Goal: Task Accomplishment & Management: Use online tool/utility

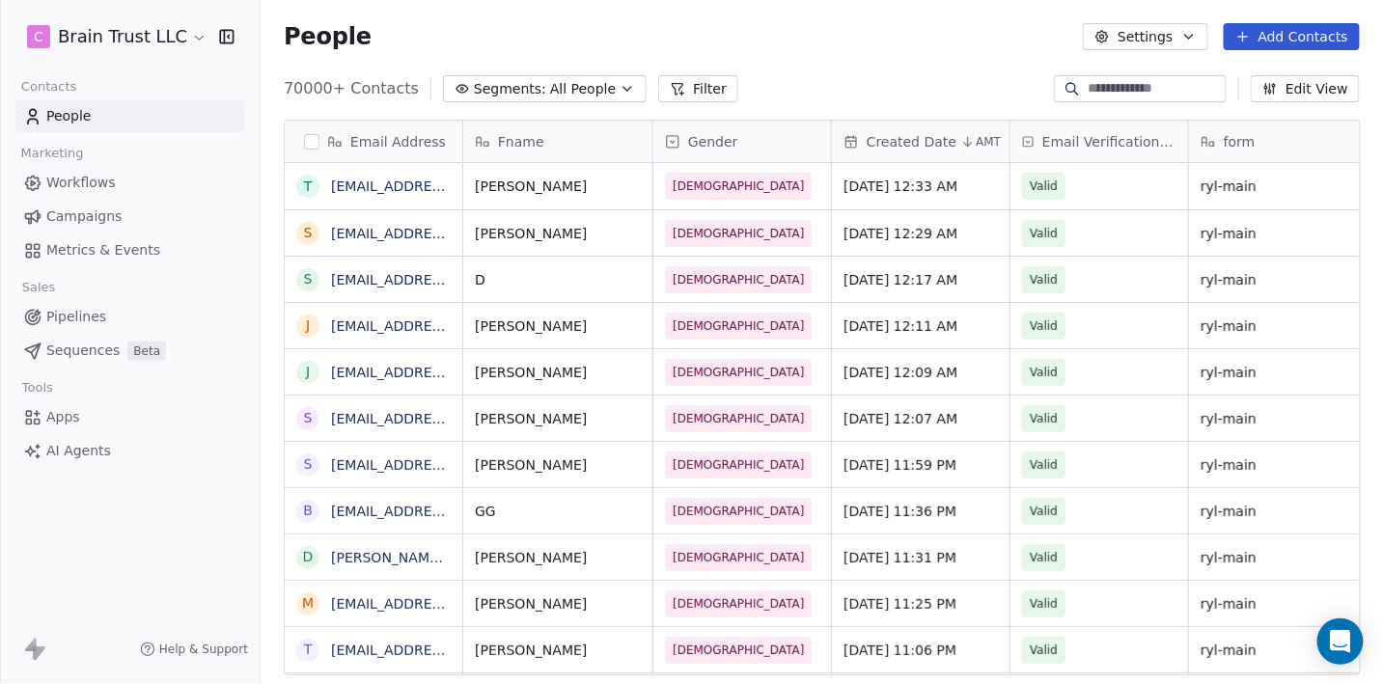
scroll to position [1, 1]
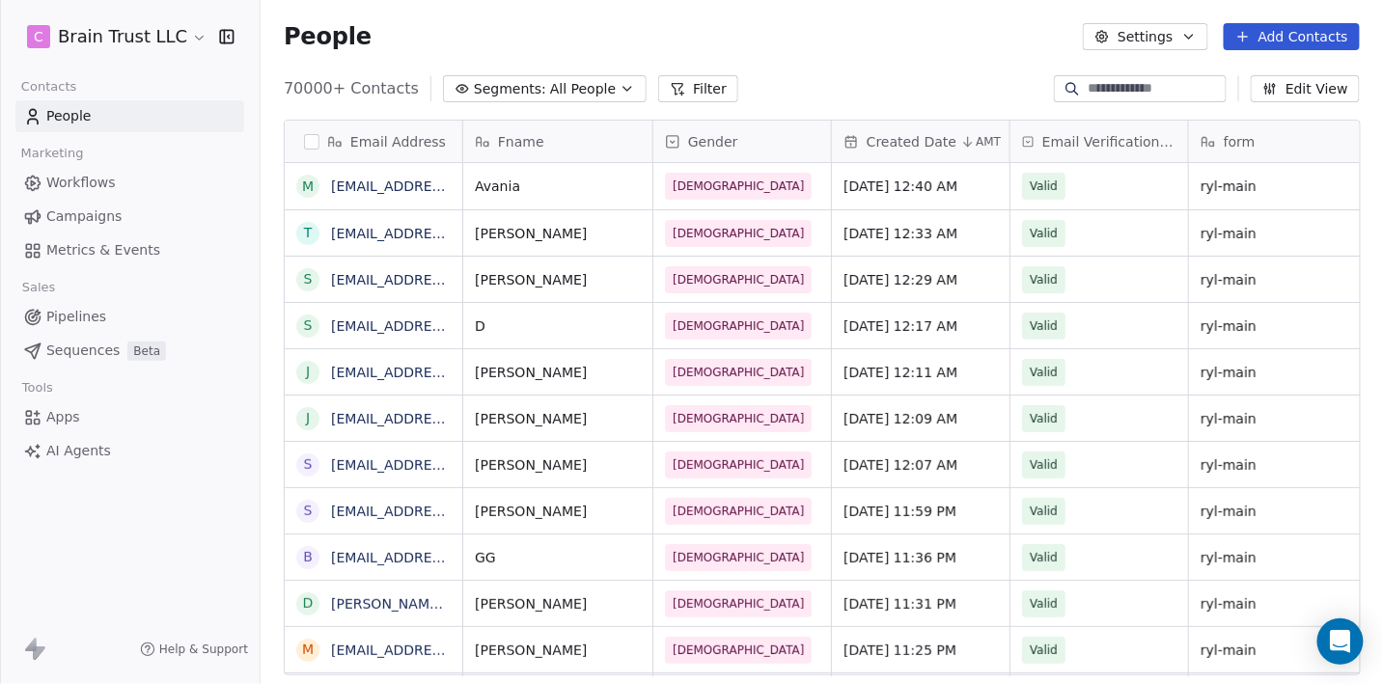
click at [58, 207] on span "Campaigns" at bounding box center [83, 216] width 75 height 20
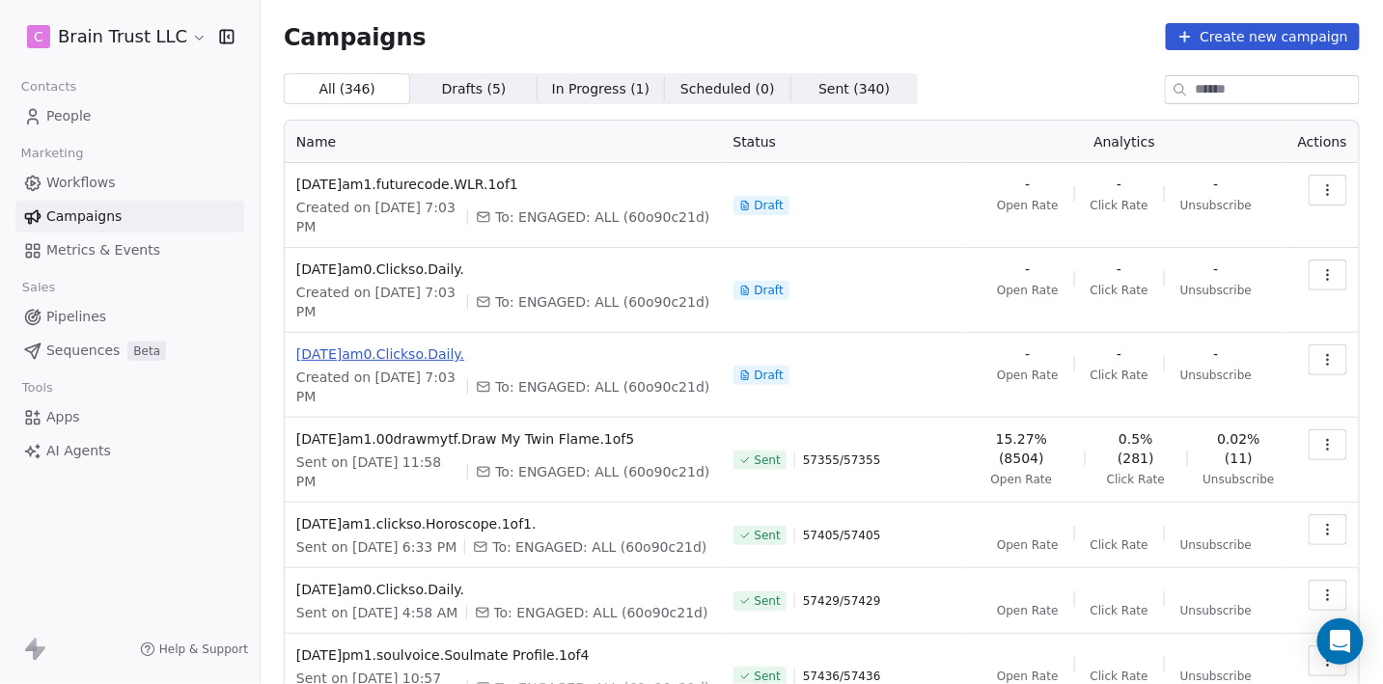
click at [402, 353] on span "[DATE]am0.Clickso.Daily." at bounding box center [503, 353] width 414 height 19
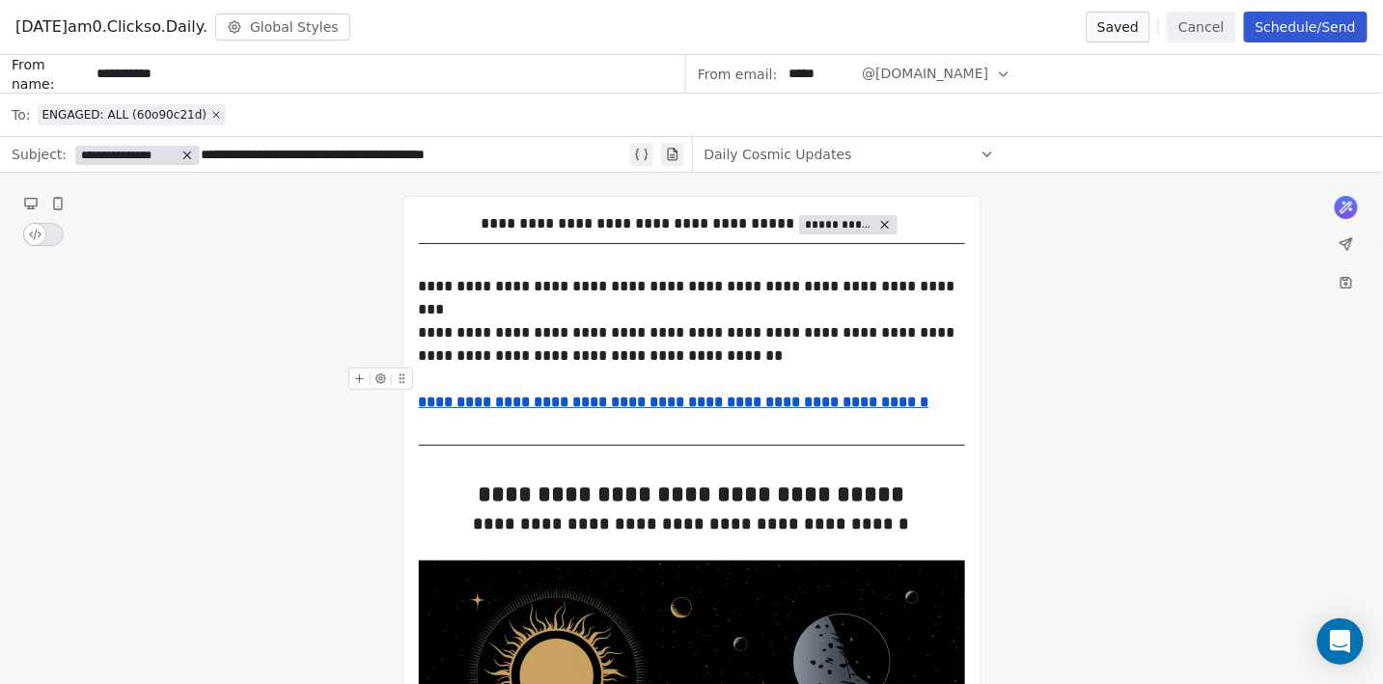
click at [1186, 24] on button "Cancel" at bounding box center [1201, 27] width 69 height 31
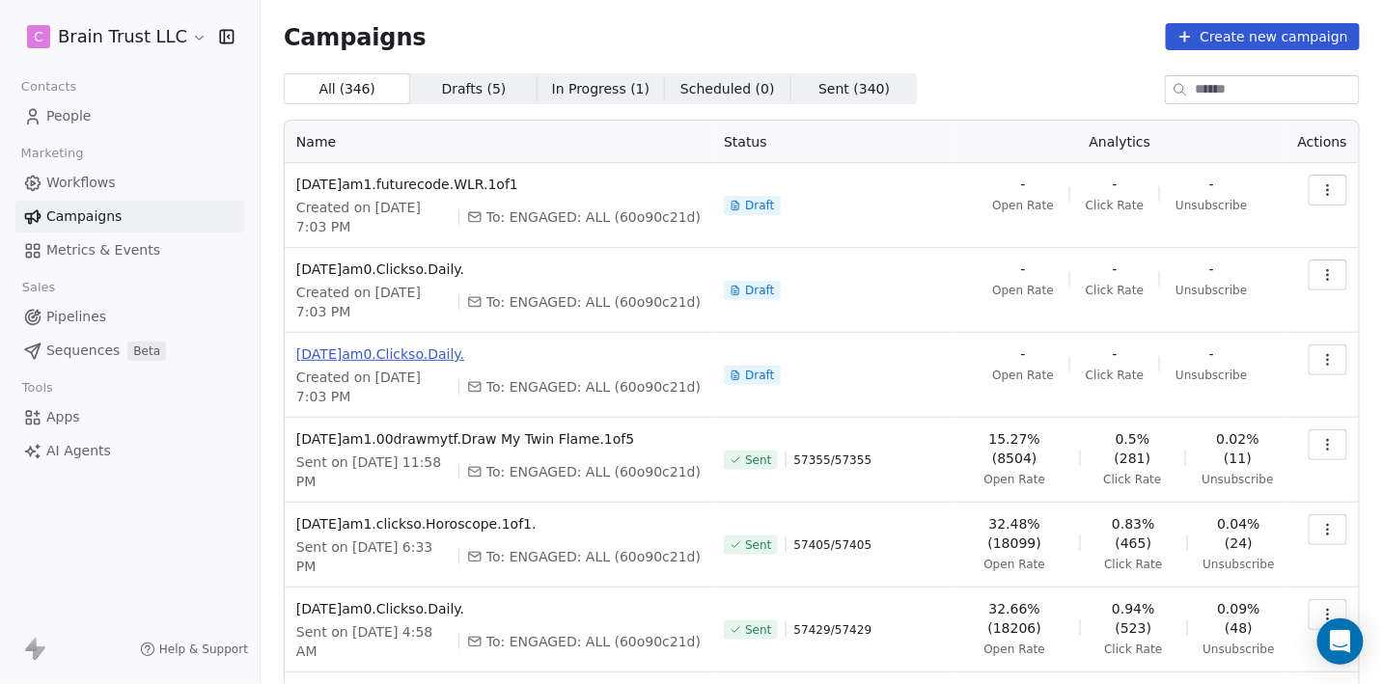
click at [386, 353] on span "[DATE]am0.Clickso.Daily." at bounding box center [498, 353] width 404 height 19
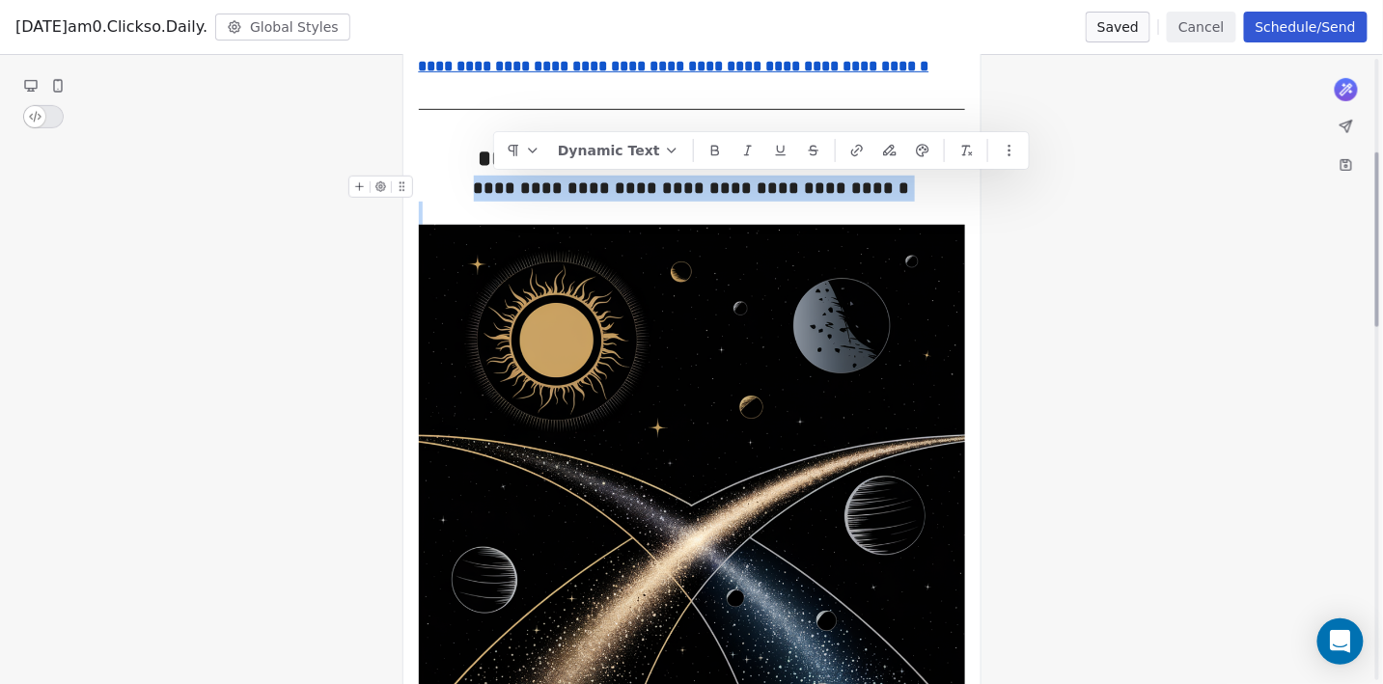
drag, startPoint x: 527, startPoint y: 458, endPoint x: 484, endPoint y: 182, distance: 279.2
copy div "**********"
